Goal: Navigation & Orientation: Find specific page/section

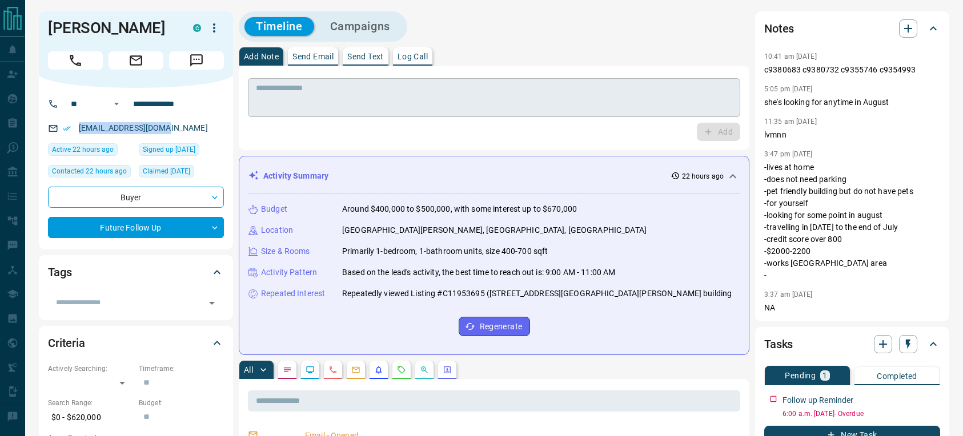
click at [315, 90] on textarea at bounding box center [494, 97] width 476 height 29
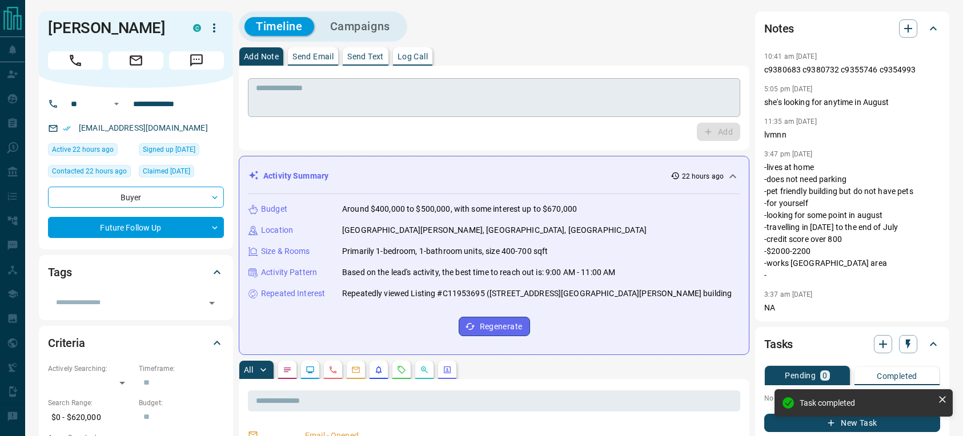
click at [410, 99] on textarea at bounding box center [494, 97] width 476 height 29
click at [424, 58] on p "Log Call" at bounding box center [413, 57] width 30 height 8
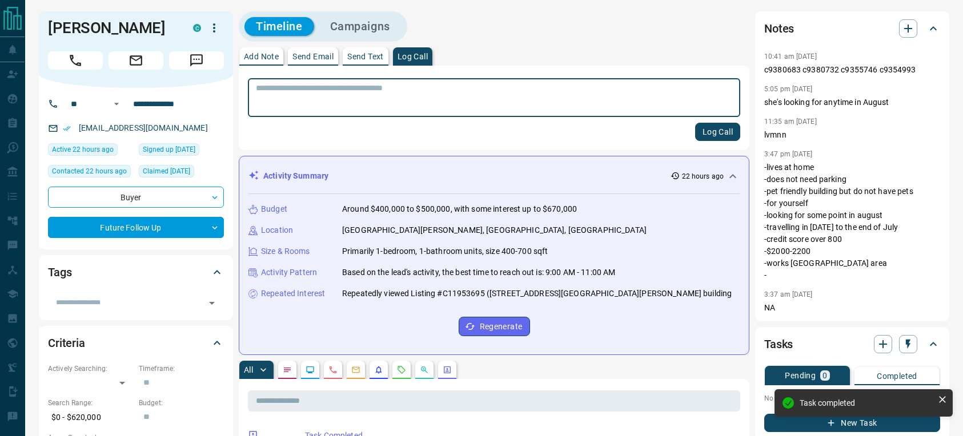
click at [398, 102] on textarea at bounding box center [494, 97] width 476 height 29
type textarea "***"
click at [715, 133] on button "Log Call" at bounding box center [717, 132] width 45 height 18
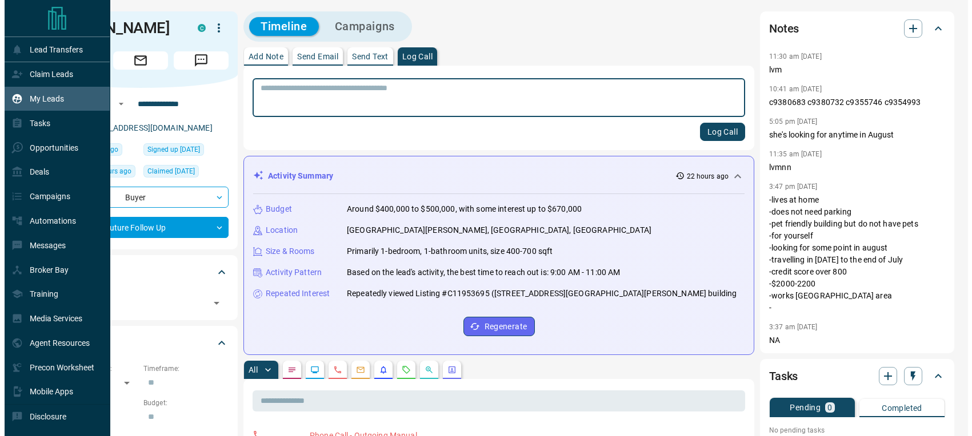
scroll to position [2, 0]
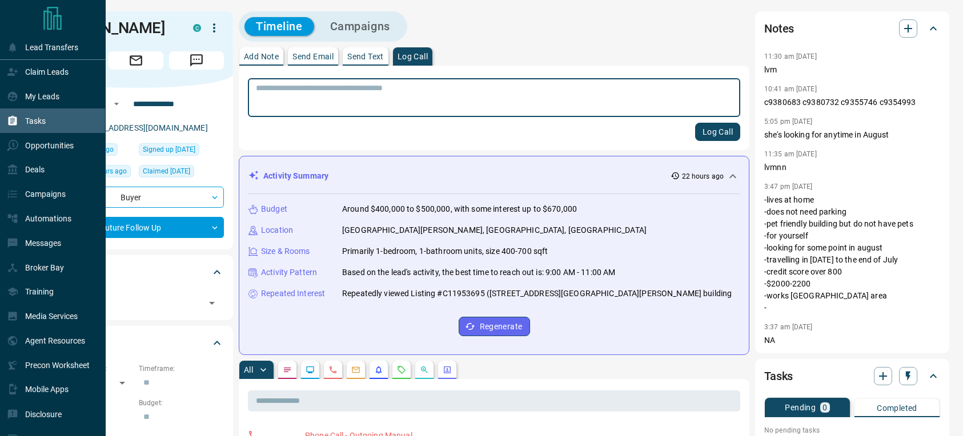
click at [37, 123] on p "Tasks" at bounding box center [35, 121] width 21 height 9
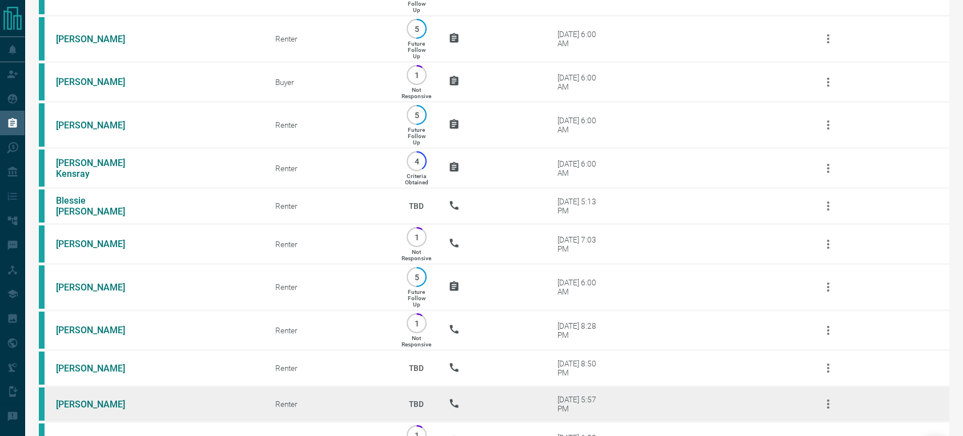
scroll to position [312, 0]
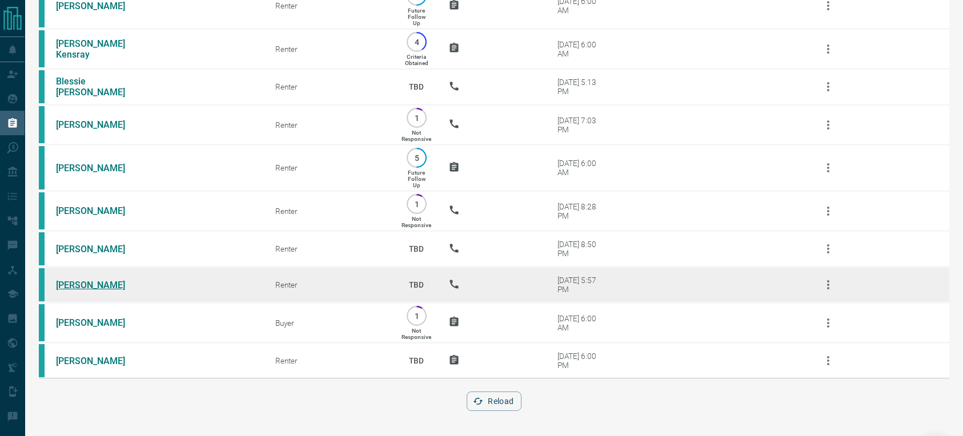
click at [92, 283] on link "[PERSON_NAME]" at bounding box center [99, 285] width 86 height 11
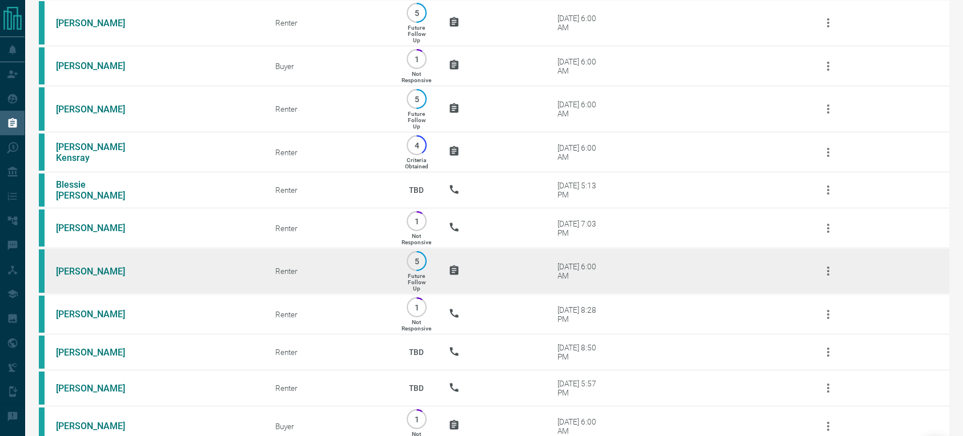
scroll to position [211, 0]
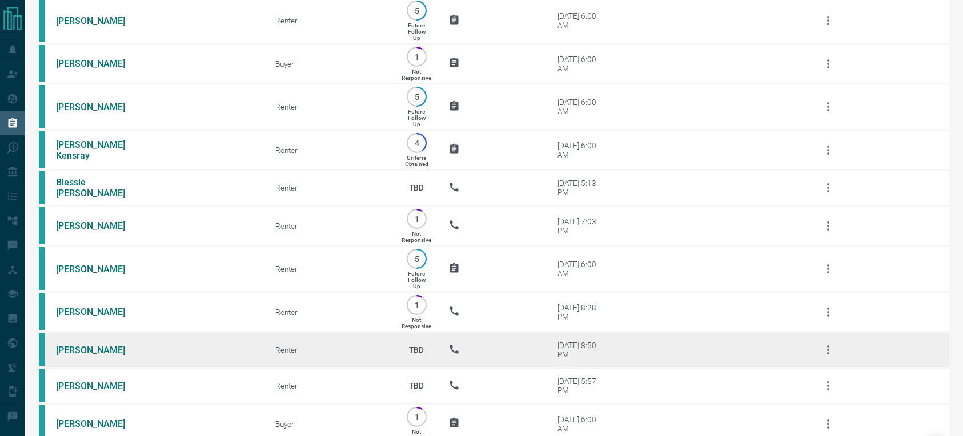
click at [83, 351] on link "[PERSON_NAME]" at bounding box center [99, 350] width 86 height 11
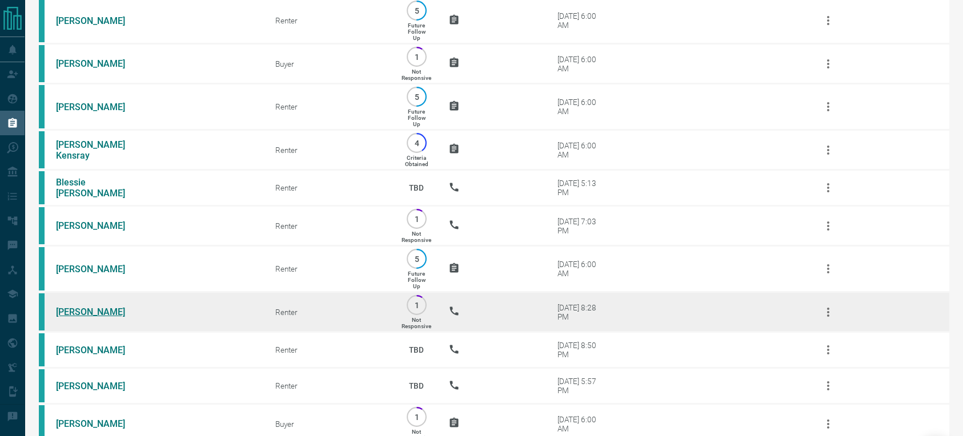
click at [90, 313] on link "[PERSON_NAME]" at bounding box center [99, 312] width 86 height 11
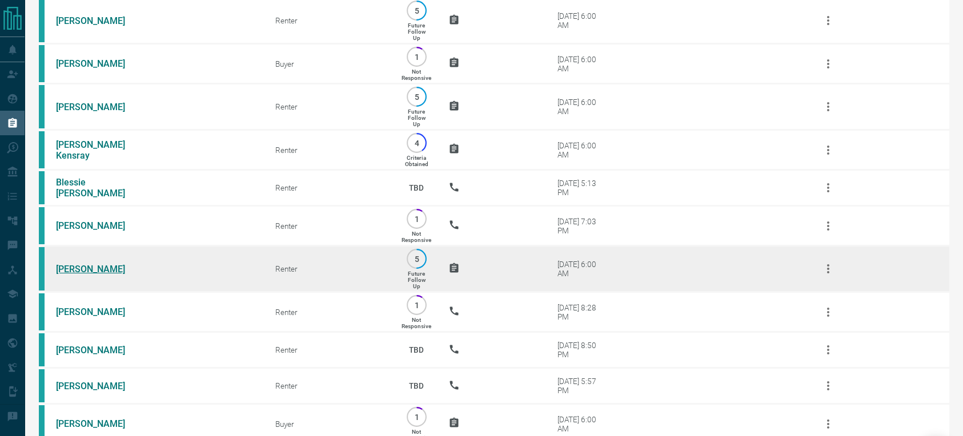
click at [93, 266] on link "[PERSON_NAME]" at bounding box center [99, 269] width 86 height 11
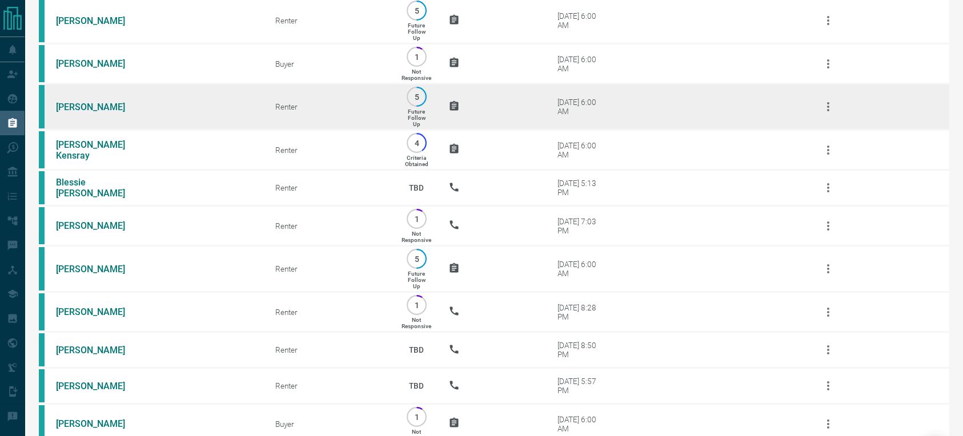
scroll to position [209, 0]
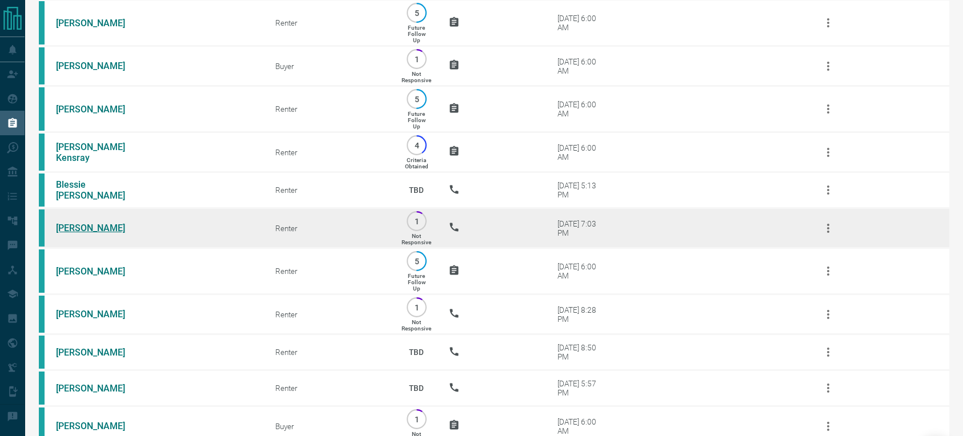
click at [72, 226] on link "[PERSON_NAME]" at bounding box center [99, 228] width 86 height 11
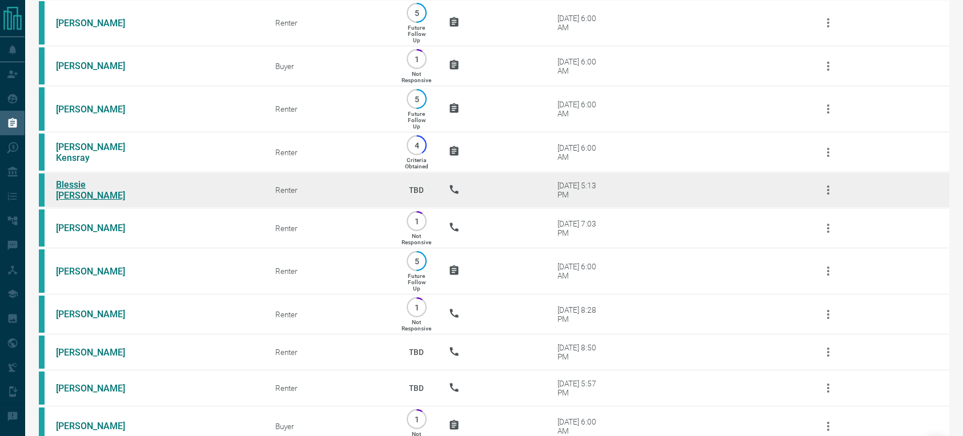
click at [109, 187] on link "Blessie [PERSON_NAME]" at bounding box center [99, 190] width 86 height 22
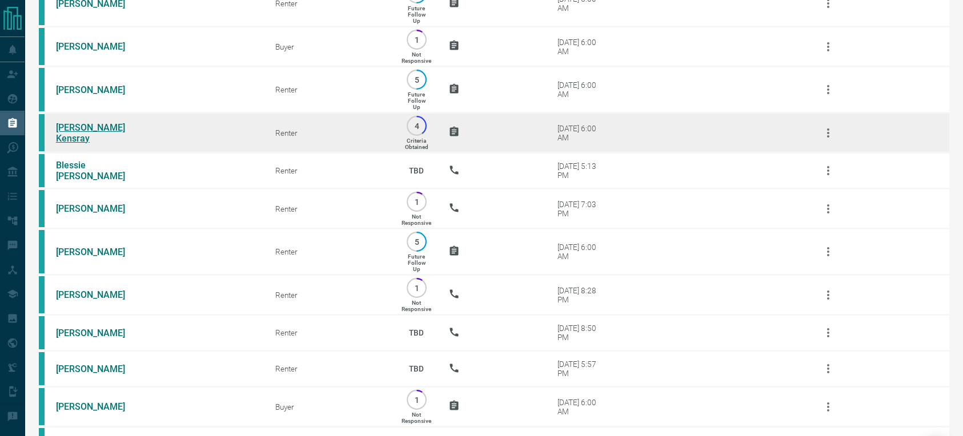
click at [119, 154] on tbody "[PERSON_NAME] Renter 1 Not Responsive [DATE] 6:00 AM [PERSON_NAME] Buyer 4 Crit…" at bounding box center [494, 158] width 910 height 608
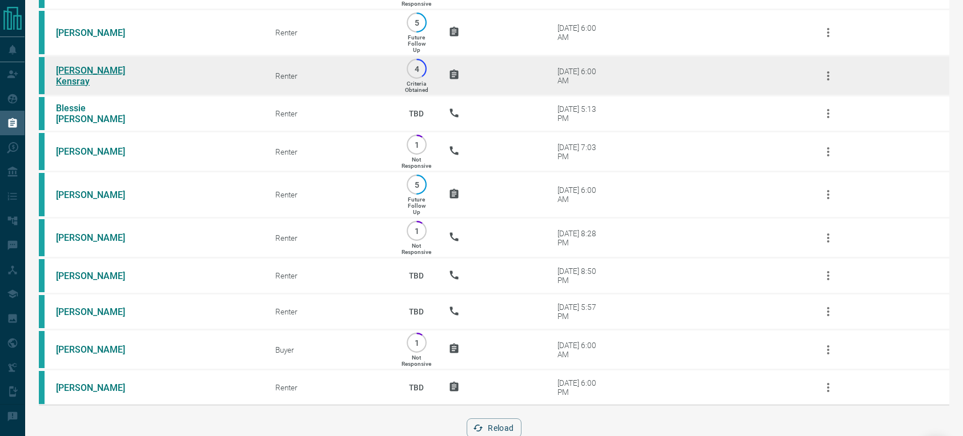
click at [105, 49] on tbody "[PERSON_NAME] Renter 1 Not Responsive [DATE] 6:00 AM [PERSON_NAME] Buyer 4 Crit…" at bounding box center [494, 101] width 910 height 608
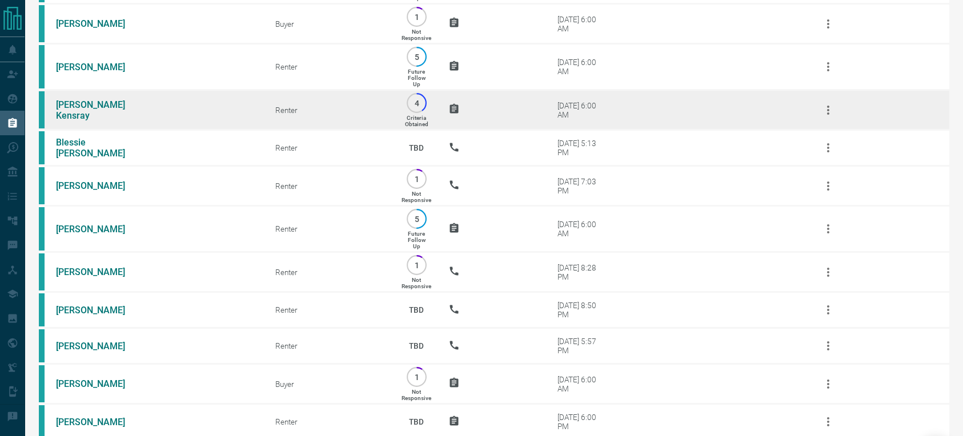
scroll to position [254, 0]
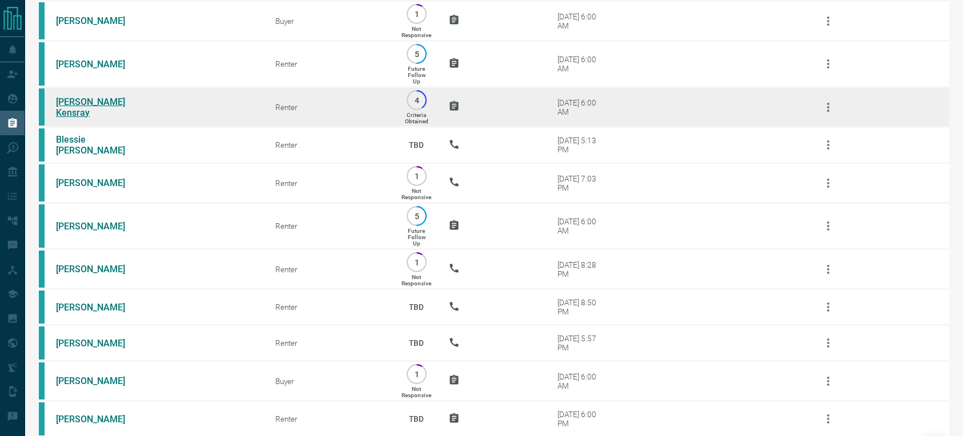
click at [112, 105] on link "[PERSON_NAME] Kensray" at bounding box center [99, 108] width 86 height 22
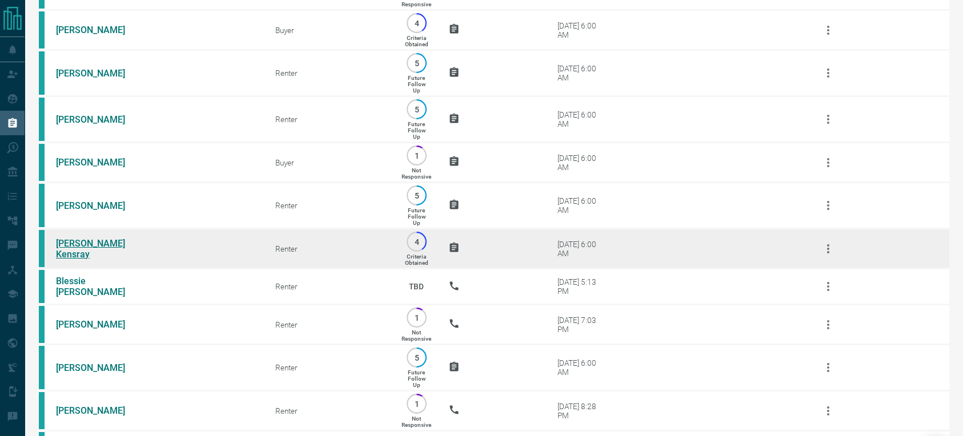
scroll to position [112, 0]
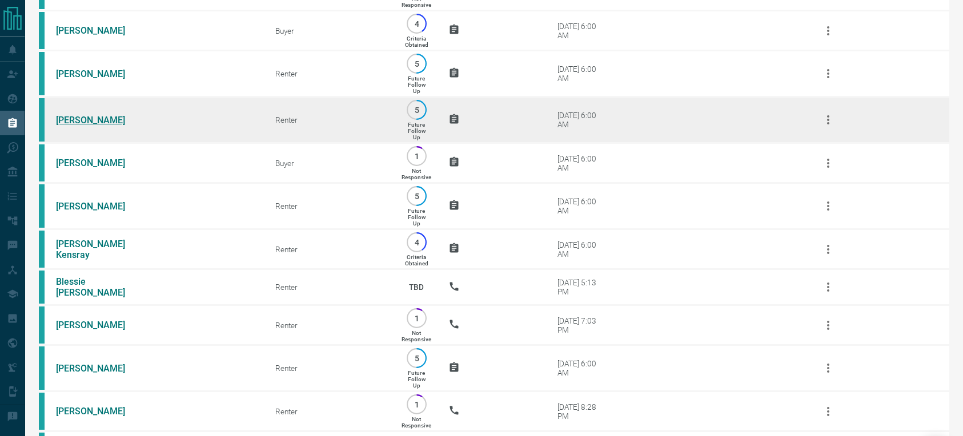
click at [117, 121] on link "[PERSON_NAME]" at bounding box center [99, 120] width 86 height 11
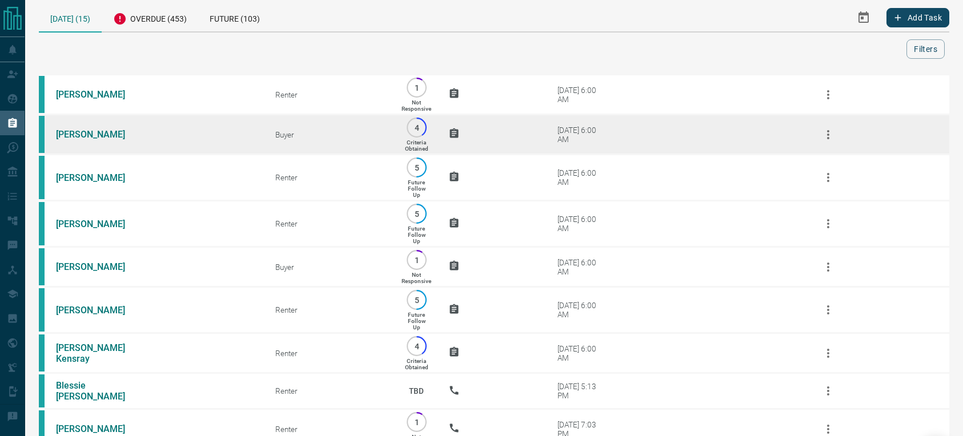
scroll to position [0, 0]
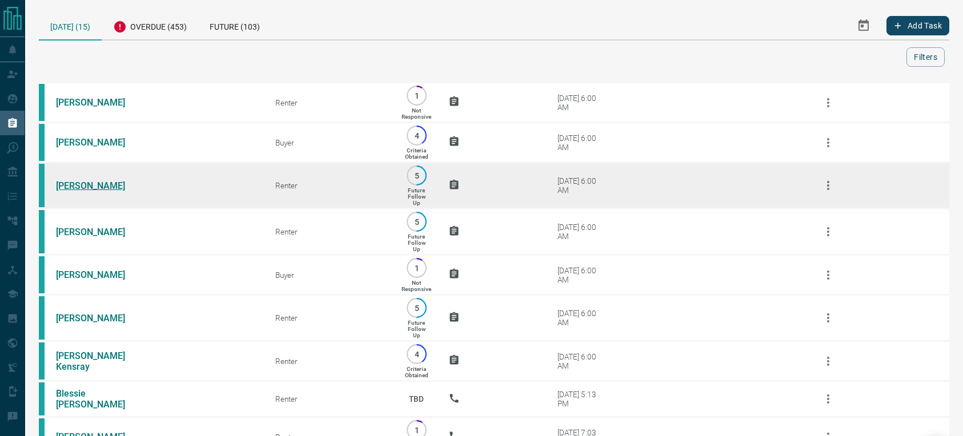
click at [85, 185] on link "[PERSON_NAME]" at bounding box center [99, 185] width 86 height 11
